Goal: Transaction & Acquisition: Purchase product/service

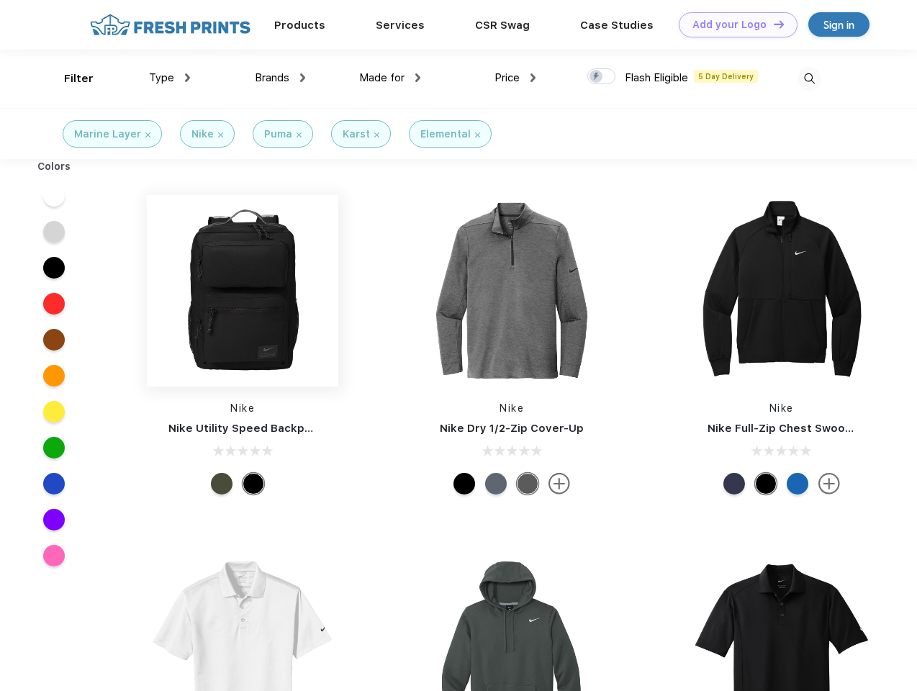
scroll to position [1, 0]
click at [732, 24] on link "Add your Logo Design Tool" at bounding box center [737, 24] width 119 height 25
click at [0, 0] on div "Design Tool" at bounding box center [0, 0] width 0 height 0
click at [772, 24] on link "Add your Logo Design Tool" at bounding box center [737, 24] width 119 height 25
click at [69, 78] on div "Filter" at bounding box center [78, 79] width 29 height 17
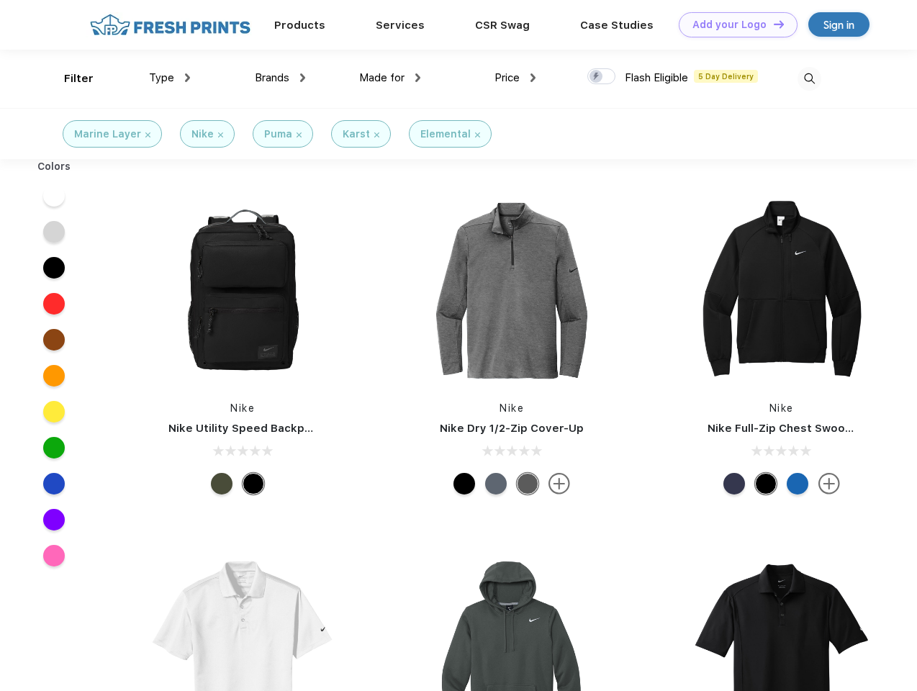
click at [170, 78] on span "Type" at bounding box center [161, 77] width 25 height 13
click at [280, 78] on span "Brands" at bounding box center [272, 77] width 35 height 13
click at [390, 78] on span "Made for" at bounding box center [381, 77] width 45 height 13
click at [515, 78] on span "Price" at bounding box center [506, 77] width 25 height 13
click at [601, 77] on div at bounding box center [601, 76] width 28 height 16
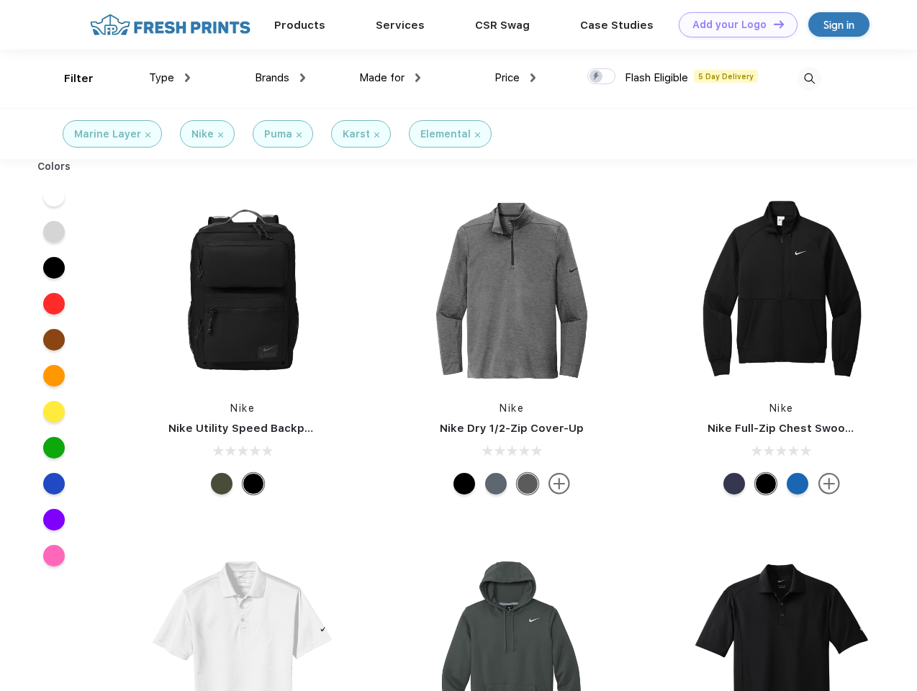
click at [596, 77] on input "checkbox" at bounding box center [591, 72] width 9 height 9
click at [809, 78] on img at bounding box center [809, 79] width 24 height 24
